Goal: Check status: Check status

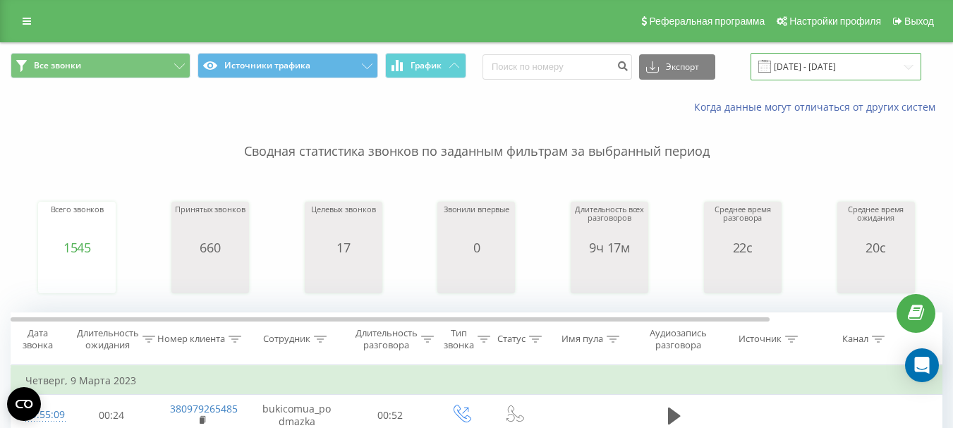
click at [805, 57] on input "[DATE] - [DATE]" at bounding box center [835, 67] width 171 height 28
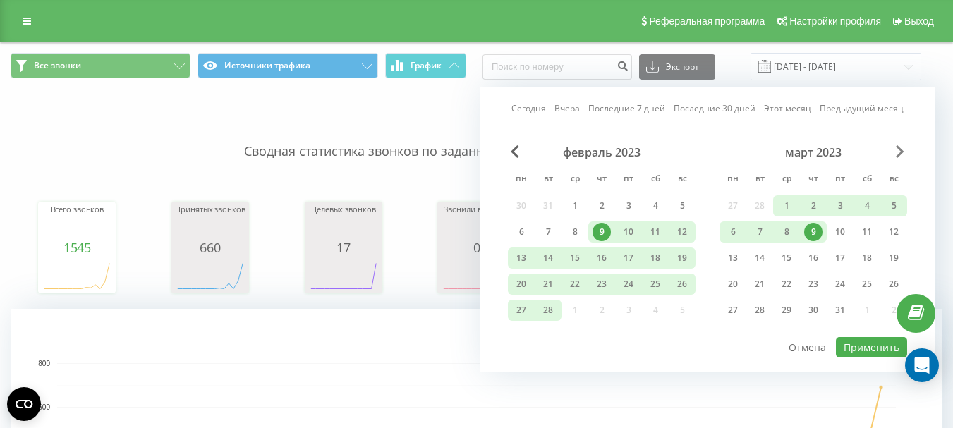
click at [898, 152] on span "Next Month" at bounding box center [900, 151] width 8 height 13
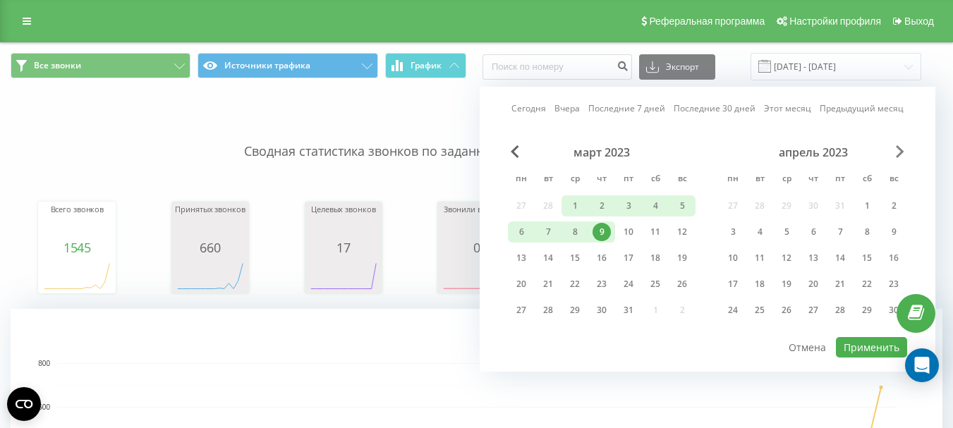
click at [900, 147] on span "Next Month" at bounding box center [900, 151] width 8 height 13
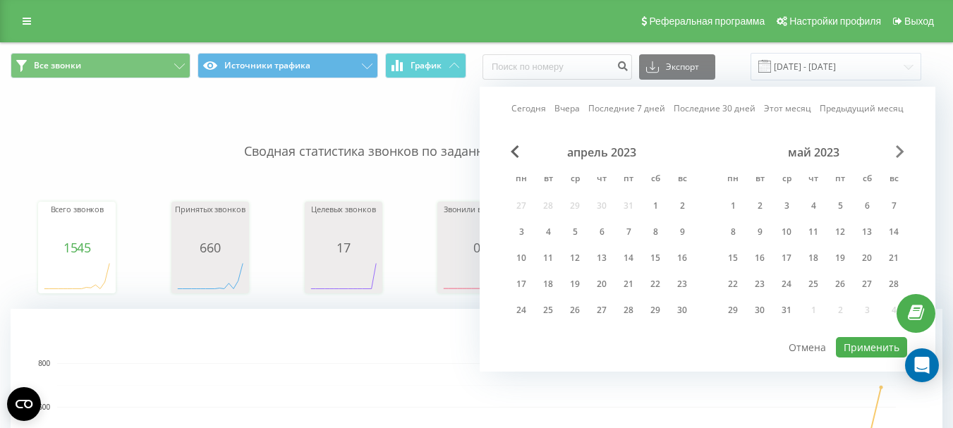
click at [900, 147] on span "Next Month" at bounding box center [900, 151] width 8 height 13
click at [899, 147] on span "Next Month" at bounding box center [900, 151] width 8 height 13
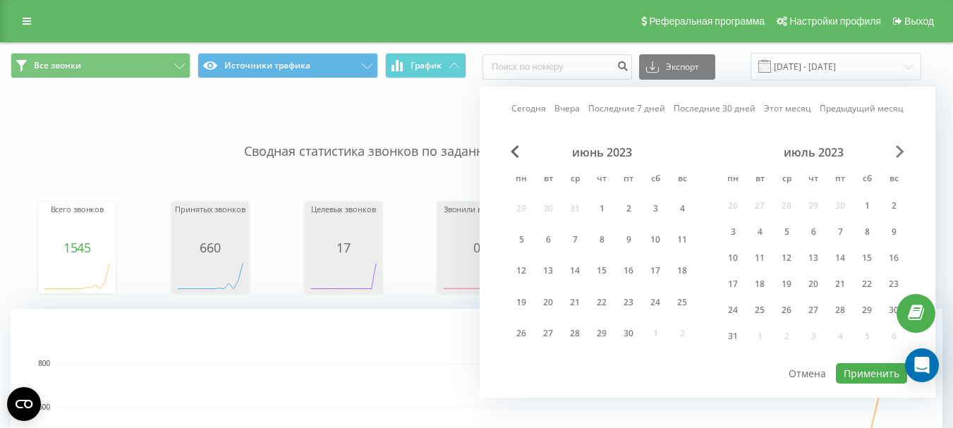
click at [898, 150] on span "Next Month" at bounding box center [900, 151] width 8 height 13
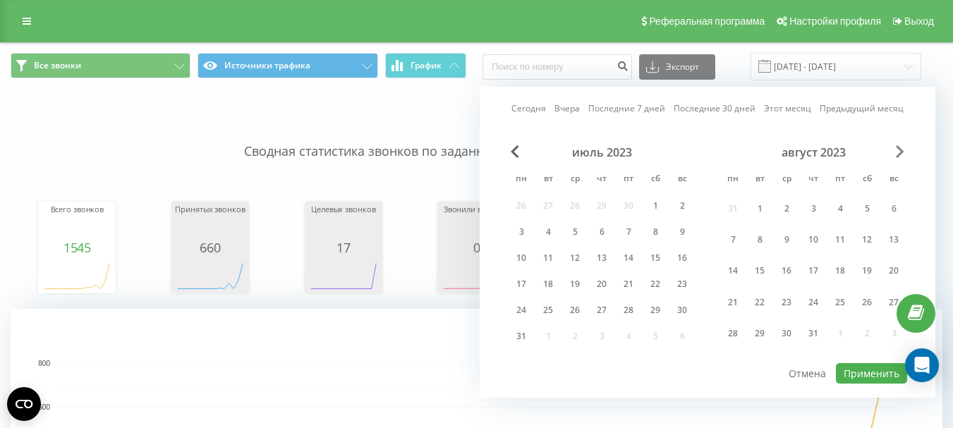
click at [898, 150] on span "Next Month" at bounding box center [900, 151] width 8 height 13
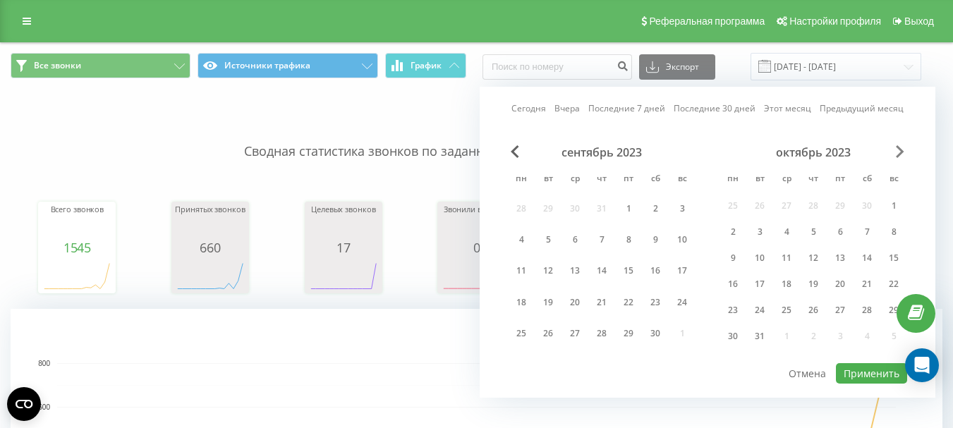
click at [898, 150] on span "Next Month" at bounding box center [900, 151] width 8 height 13
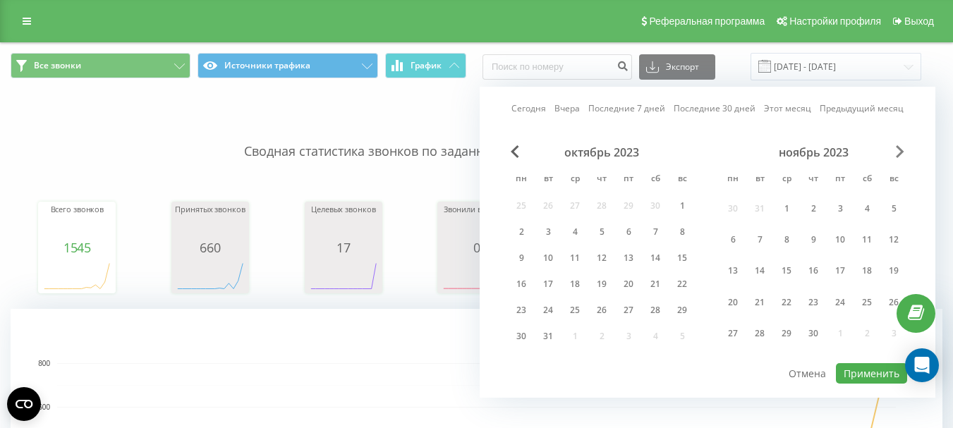
click at [898, 150] on span "Next Month" at bounding box center [900, 151] width 8 height 13
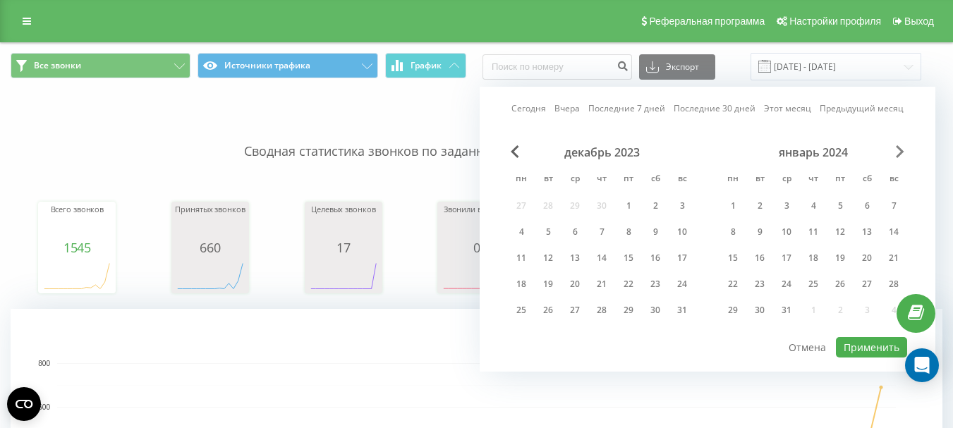
click at [898, 150] on span "Next Month" at bounding box center [900, 151] width 8 height 13
click at [897, 150] on span "Next Month" at bounding box center [900, 151] width 8 height 13
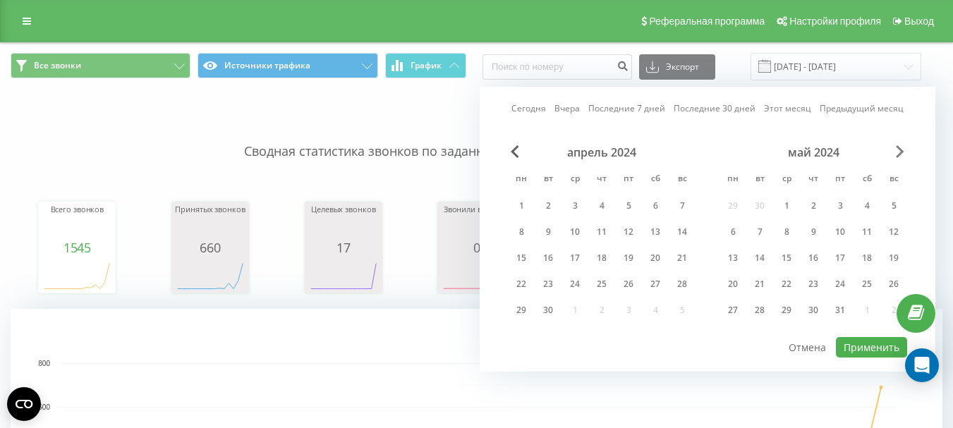
click at [897, 150] on span "Next Month" at bounding box center [900, 151] width 8 height 13
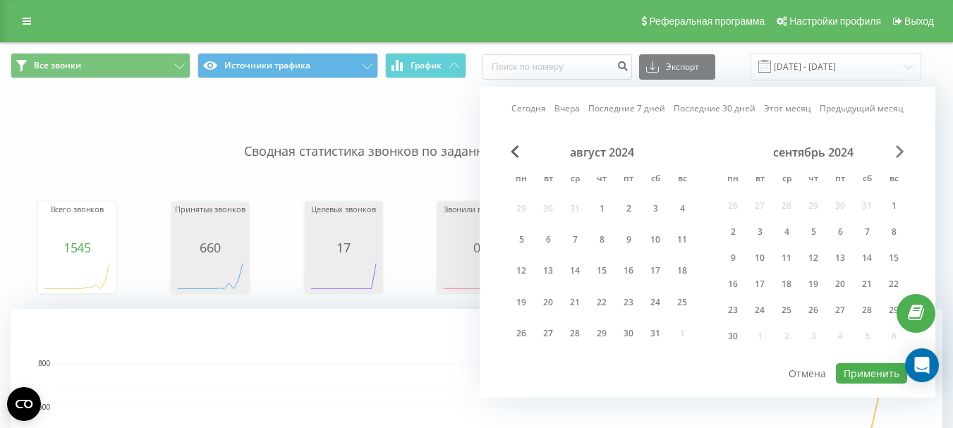
click at [896, 150] on span "Next Month" at bounding box center [900, 151] width 8 height 13
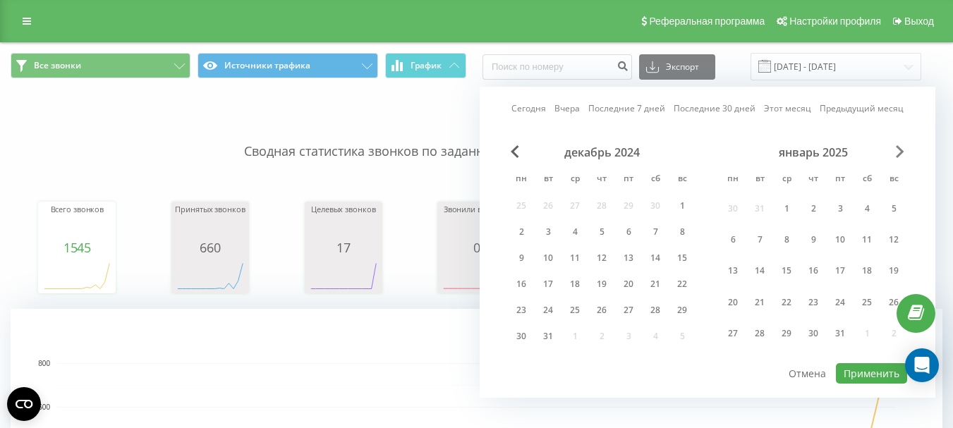
click at [896, 150] on span "Next Month" at bounding box center [900, 151] width 8 height 13
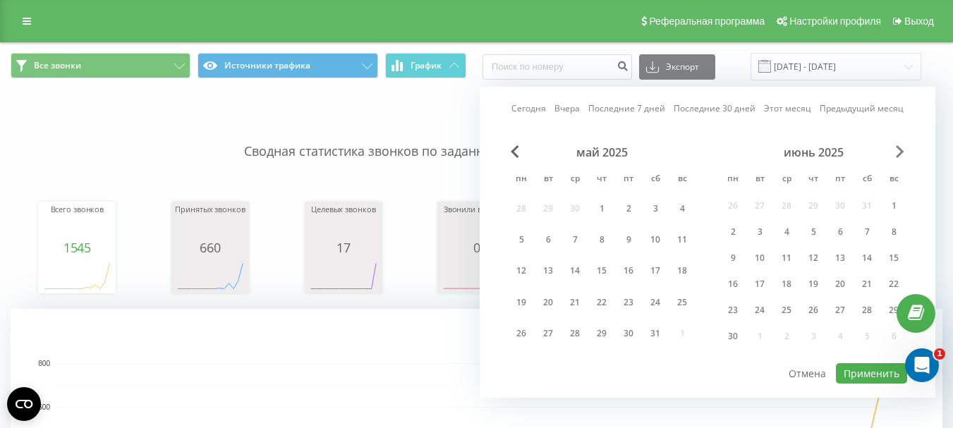
click at [896, 150] on span "Next Month" at bounding box center [900, 151] width 8 height 13
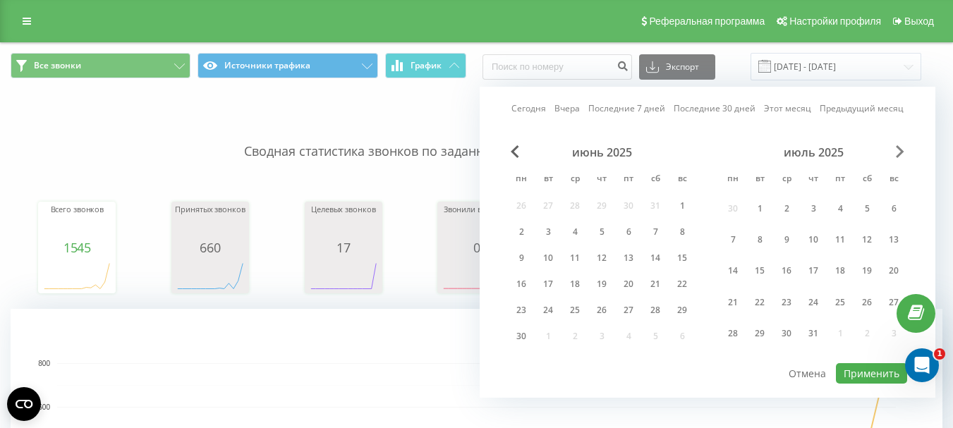
click at [896, 150] on span "Next Month" at bounding box center [900, 151] width 8 height 13
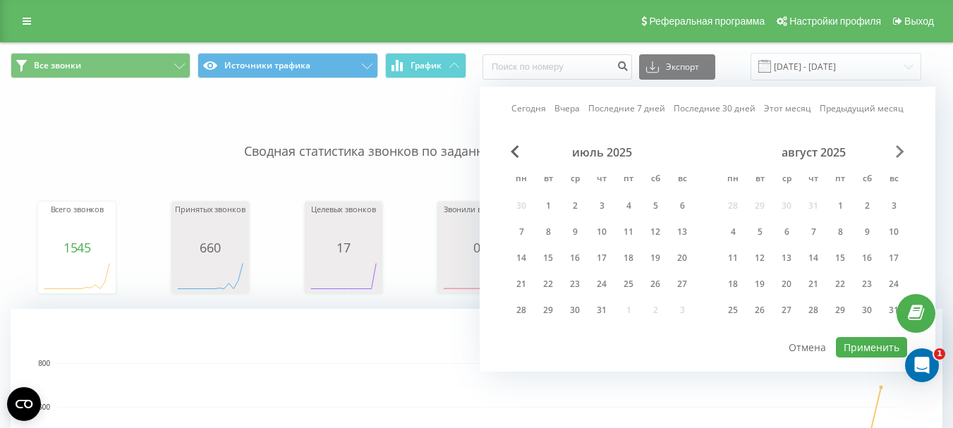
click at [896, 150] on span "Next Month" at bounding box center [900, 151] width 8 height 13
click at [518, 145] on div "Сегодня Вчера Последние 7 дней Последние 30 дней Этот месяц Предыдущий месяц ок…" at bounding box center [708, 229] width 456 height 285
click at [518, 153] on span "Previous Month" at bounding box center [515, 151] width 8 height 13
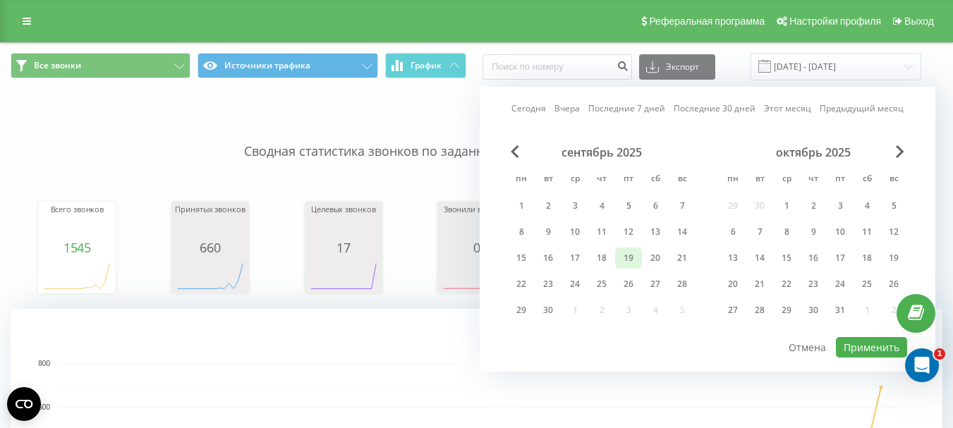
click at [628, 260] on div "19" at bounding box center [628, 258] width 18 height 18
click at [877, 348] on button "Применить" at bounding box center [871, 347] width 71 height 20
type input "[DATE] - [DATE]"
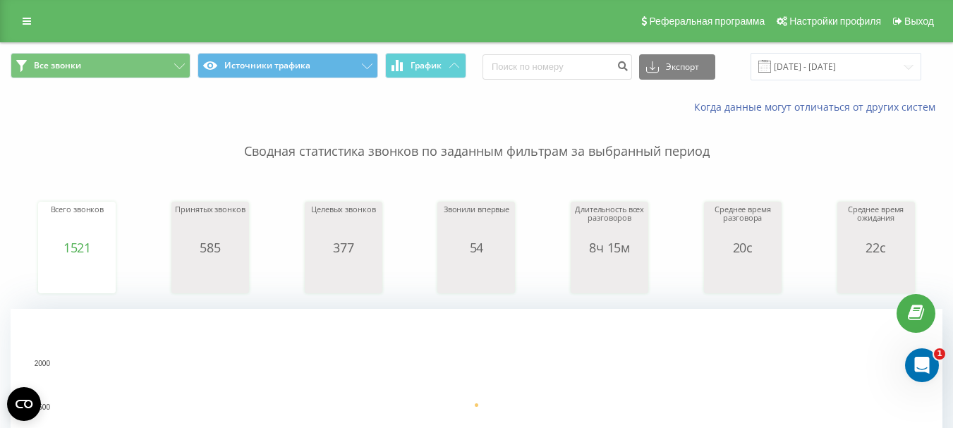
scroll to position [282, 0]
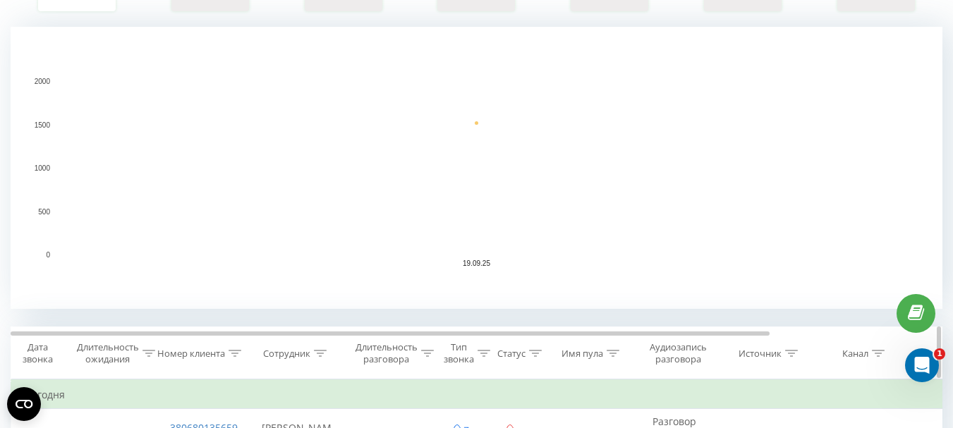
click at [322, 356] on icon at bounding box center [320, 353] width 13 height 7
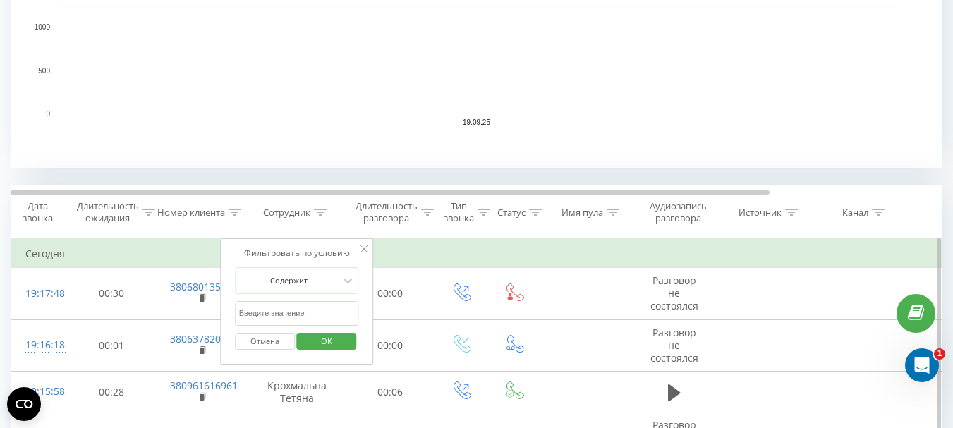
click at [281, 308] on input "text" at bounding box center [297, 313] width 124 height 25
type input "крохмальна"
click at [316, 346] on span "OK" at bounding box center [326, 341] width 39 height 22
